Goal: Check status: Check status

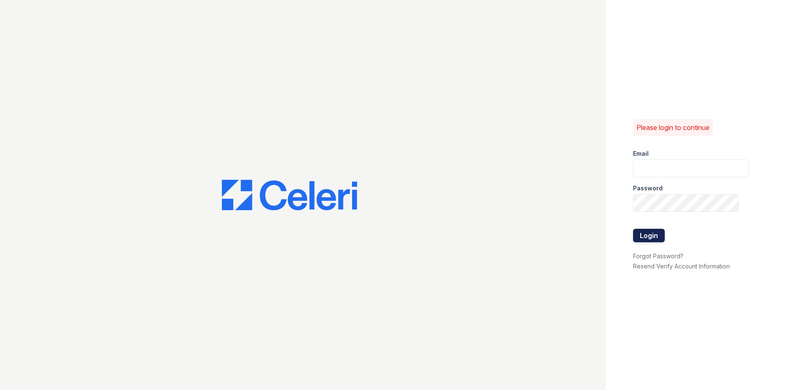
type input "[EMAIL_ADDRESS][DOMAIN_NAME]"
click at [651, 233] on button "Login" at bounding box center [649, 236] width 32 height 14
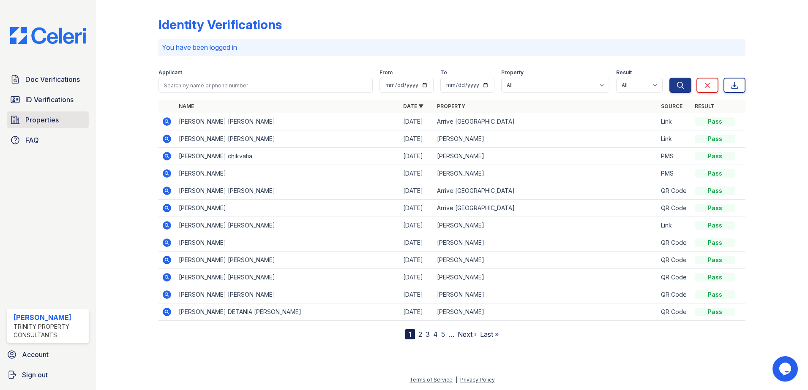
click at [52, 123] on span "Properties" at bounding box center [41, 120] width 33 height 10
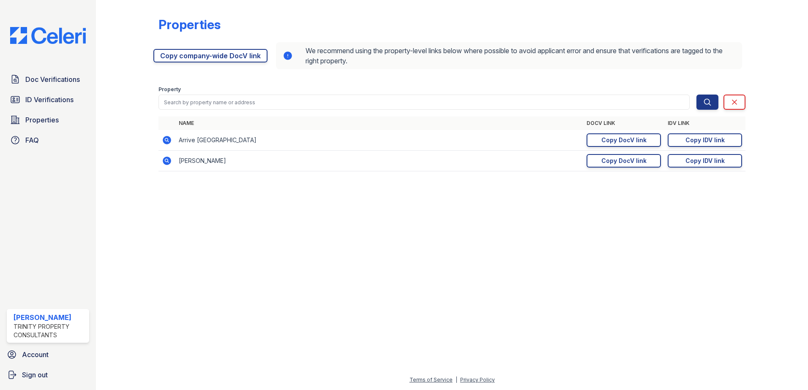
click at [164, 138] on icon at bounding box center [167, 140] width 8 height 8
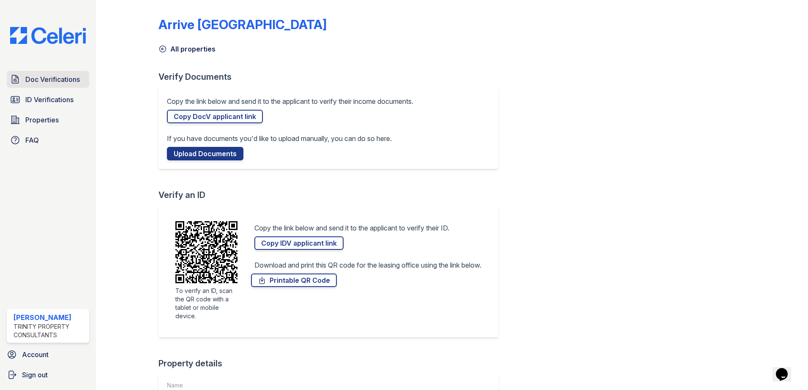
click at [71, 82] on span "Doc Verifications" at bounding box center [52, 79] width 54 height 10
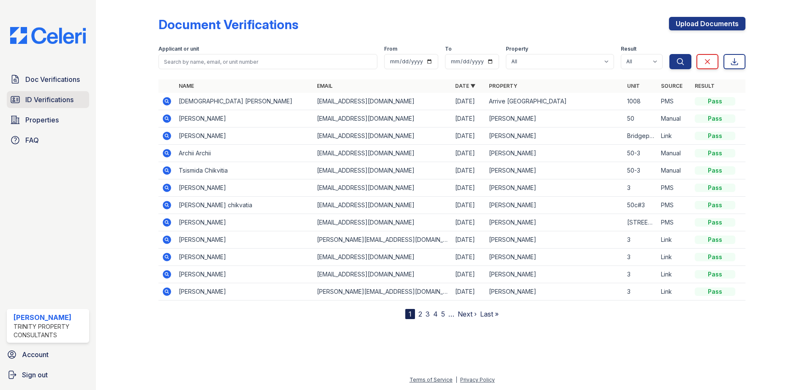
click at [76, 103] on link "ID Verifications" at bounding box center [48, 99] width 82 height 17
